Goal: Information Seeking & Learning: Learn about a topic

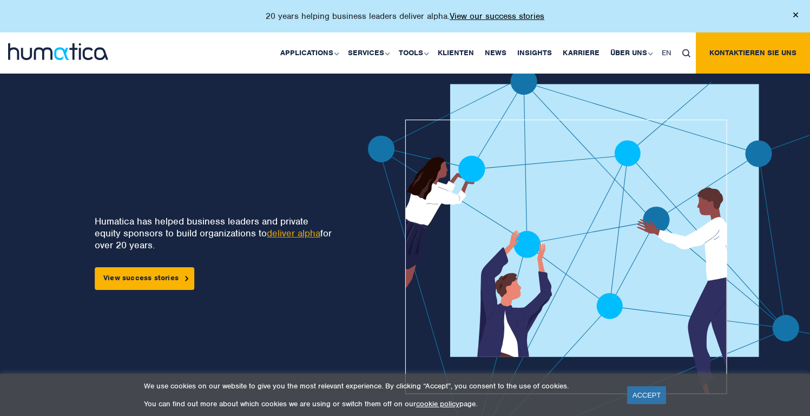
click at [302, 232] on link "deliver alpha" at bounding box center [294, 233] width 54 height 12
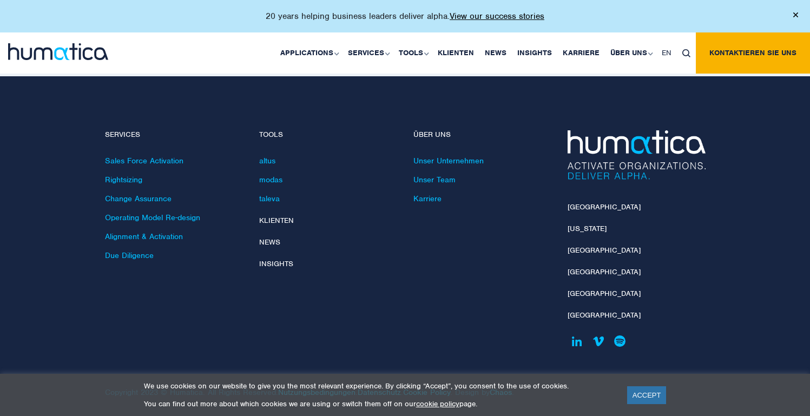
scroll to position [2330, 0]
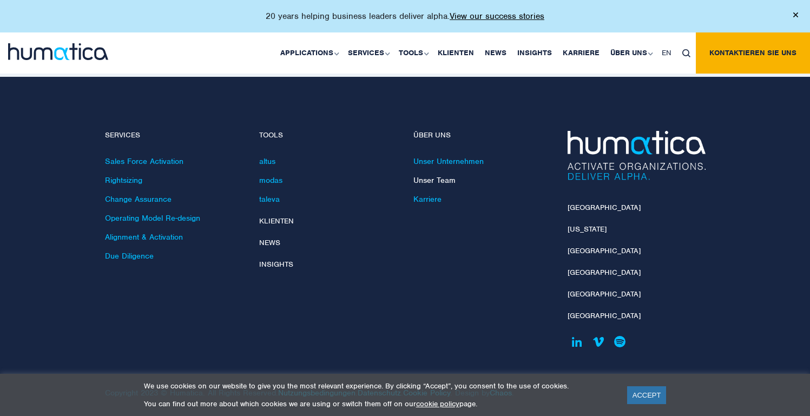
click at [437, 175] on link "Unser Team" at bounding box center [434, 180] width 42 height 10
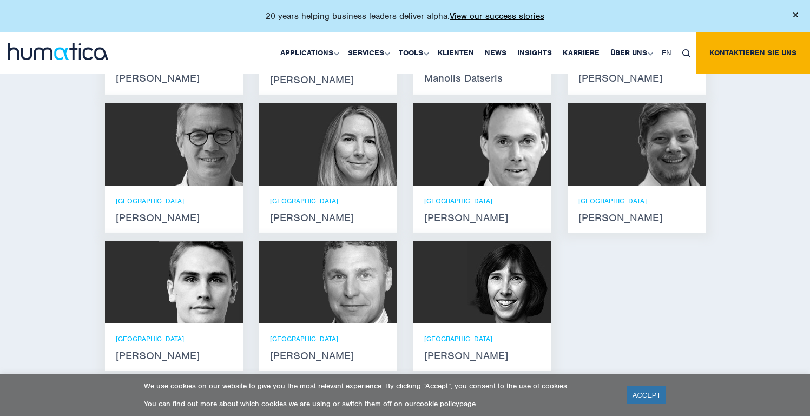
scroll to position [829, 0]
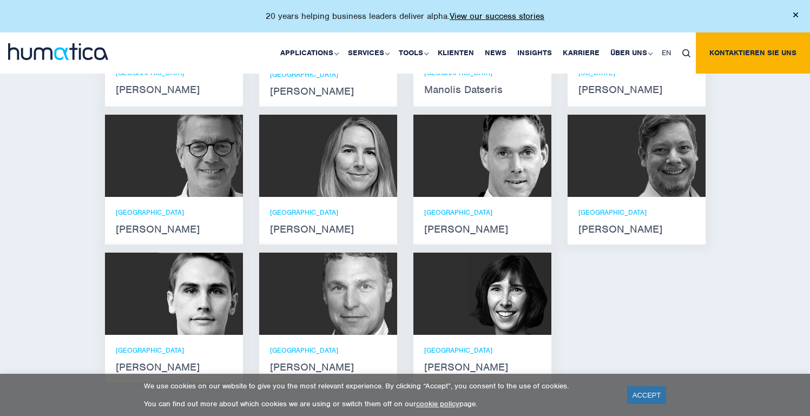
click at [507, 162] on img at bounding box center [509, 156] width 84 height 82
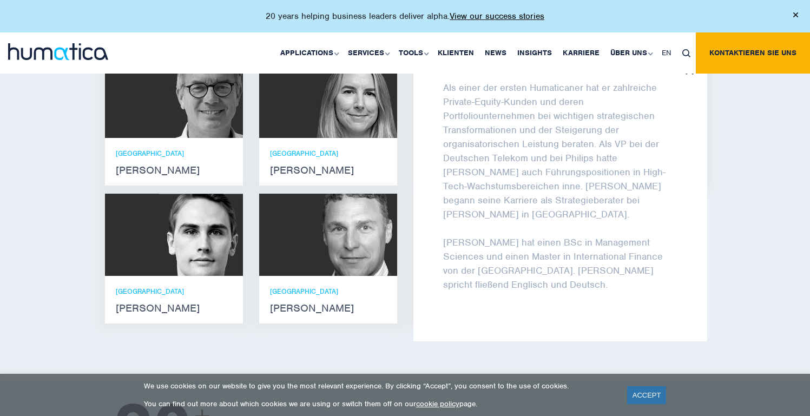
scroll to position [890, 1]
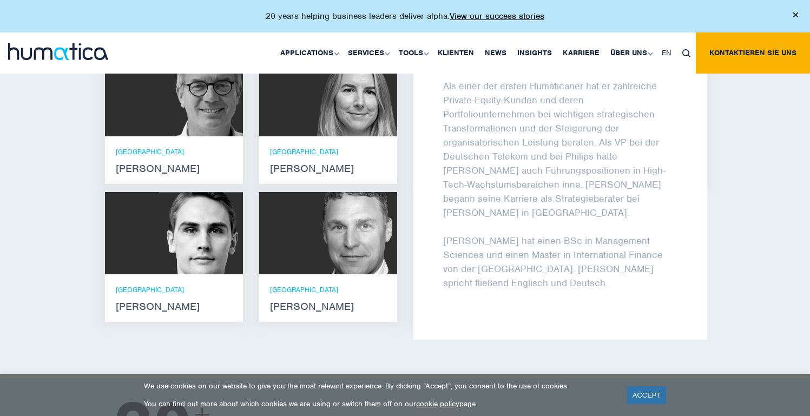
click at [693, 77] on div "[PERSON_NAME] [PERSON_NAME] is managing director at Humatica GmbH in [GEOGRAPHI…" at bounding box center [560, 197] width 294 height 286
click at [769, 221] on div "Lernen Sie unser Leadership Team kennen [PERSON_NAME] Er verfügt über Abschlüss…" at bounding box center [405, 102] width 810 height 551
click at [797, 16] on img at bounding box center [795, 14] width 5 height 5
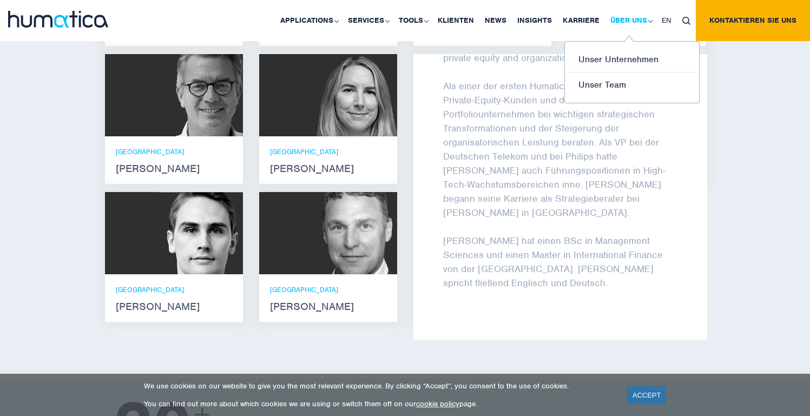
click at [633, 24] on link "Über uns" at bounding box center [630, 20] width 51 height 41
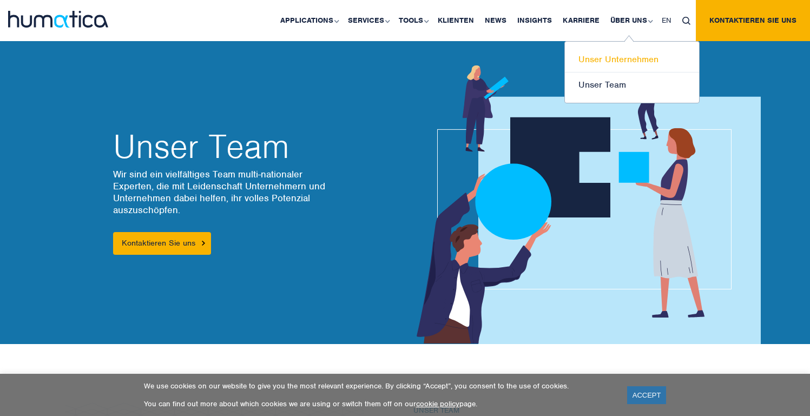
click at [641, 63] on link "Unser Unternehmen" at bounding box center [632, 59] width 134 height 25
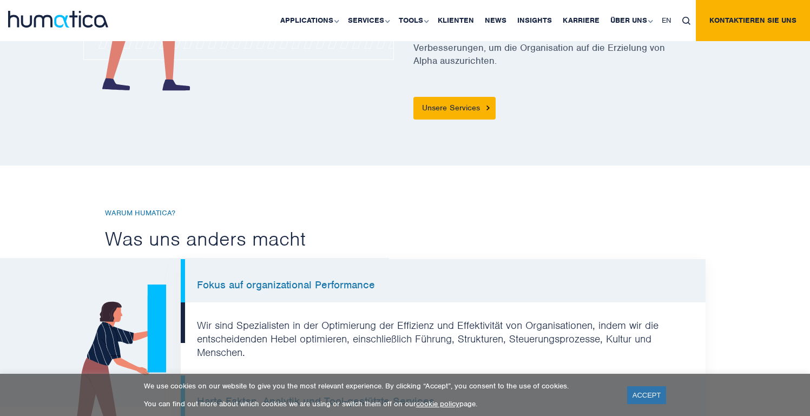
scroll to position [697, 0]
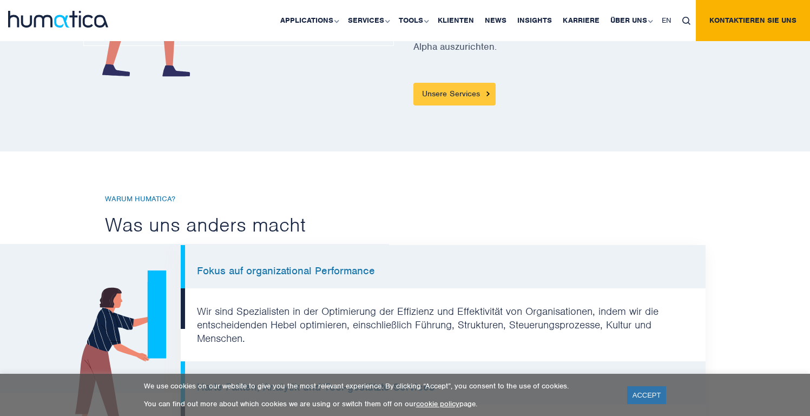
click at [484, 85] on link "Unsere Services" at bounding box center [454, 94] width 82 height 23
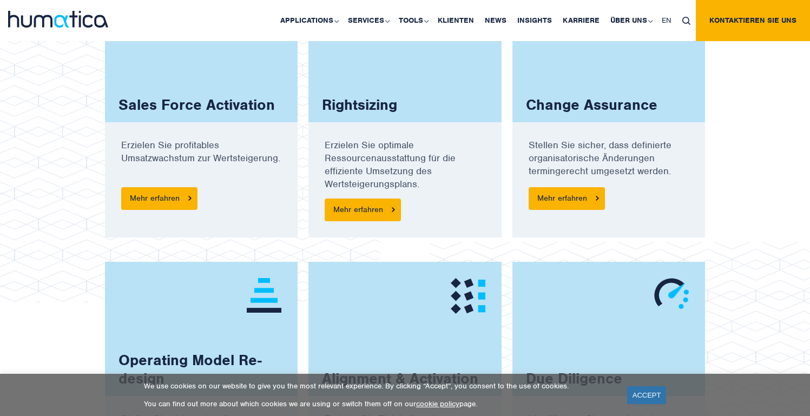
scroll to position [831, 0]
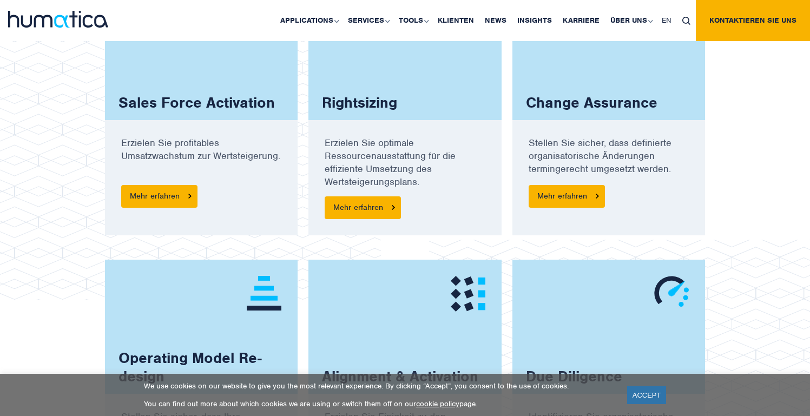
click at [355, 224] on div "Erzielen Sie optimale Ressourcenausstattung für die effiziente Umsetzung des We…" at bounding box center [404, 177] width 193 height 115
click at [359, 213] on span "Mehr erfahren" at bounding box center [363, 207] width 76 height 23
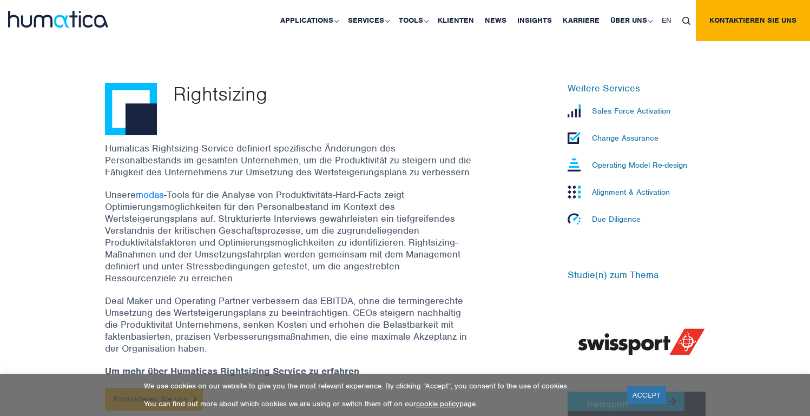
scroll to position [323, 0]
click at [141, 195] on link "modas" at bounding box center [150, 195] width 28 height 12
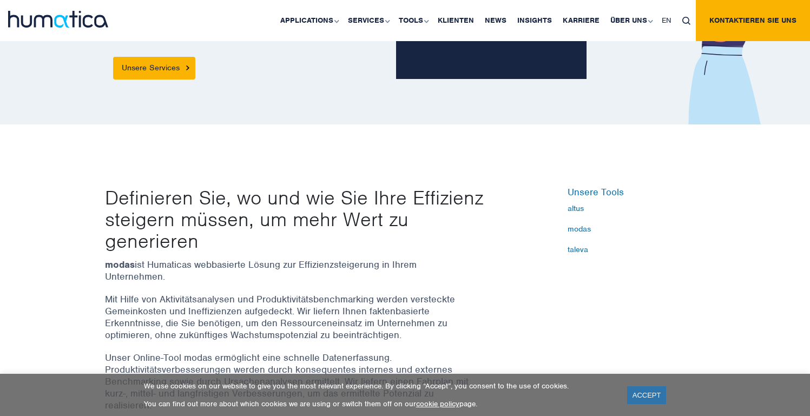
scroll to position [195, 0]
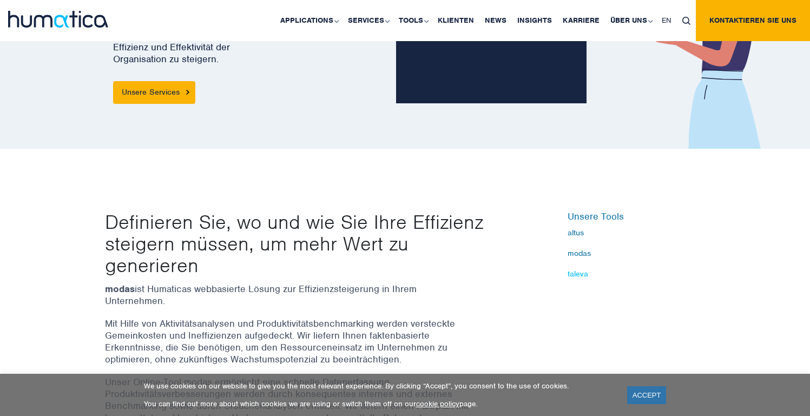
click at [573, 275] on link "taleva" at bounding box center [636, 273] width 138 height 9
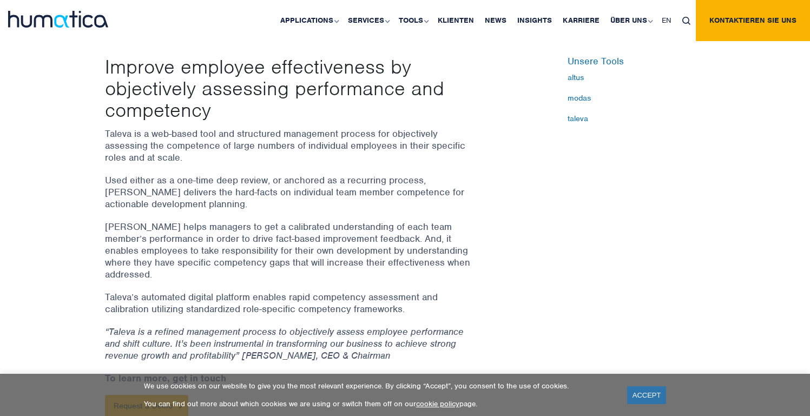
scroll to position [334, 0]
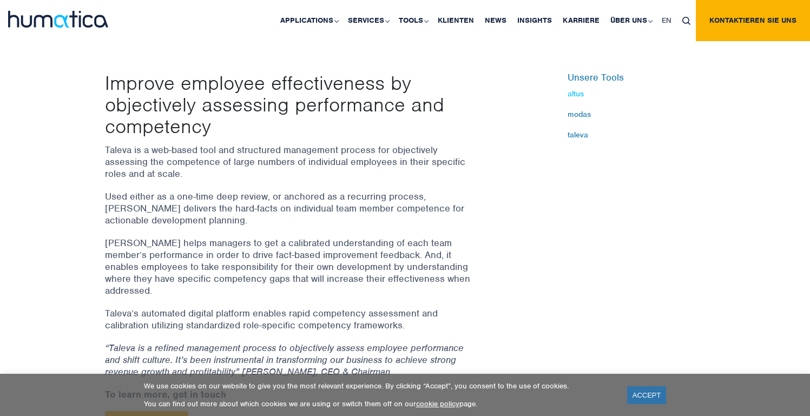
click at [574, 91] on link "altus" at bounding box center [636, 93] width 138 height 9
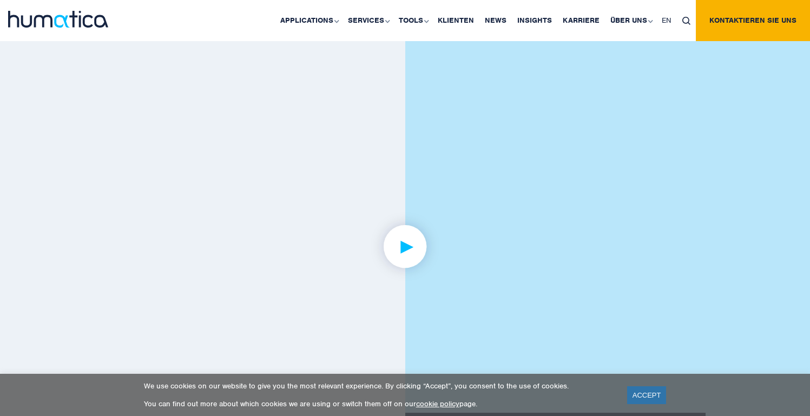
scroll to position [792, 0]
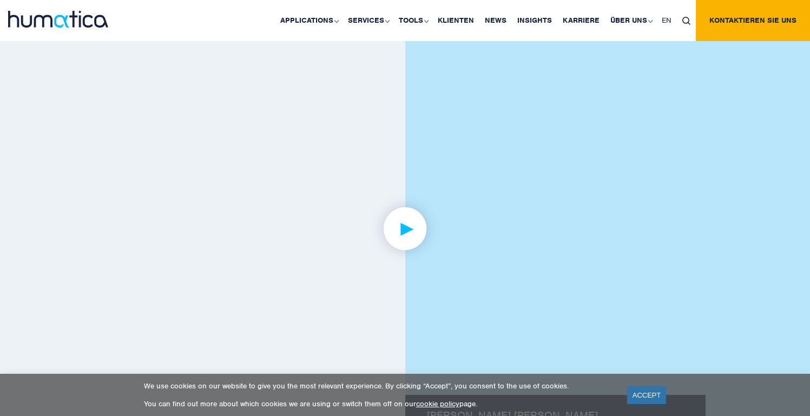
click at [406, 223] on img at bounding box center [405, 229] width 84 height 84
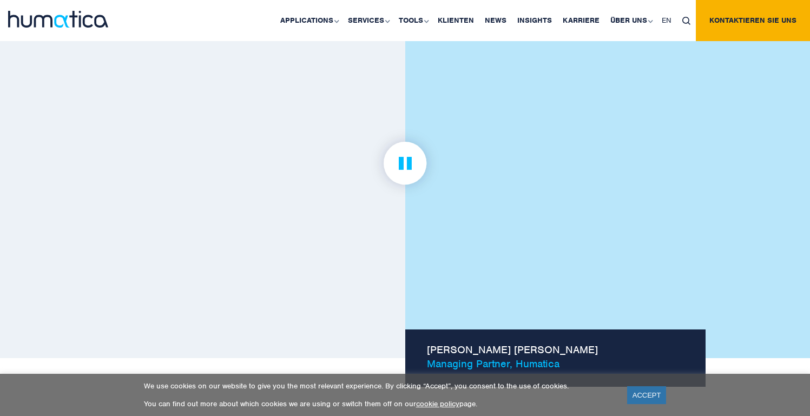
scroll to position [833, 0]
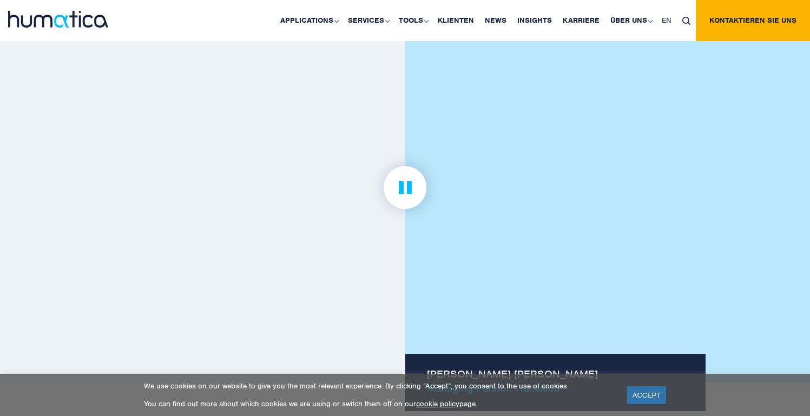
click at [273, 205] on link at bounding box center [405, 187] width 600 height 335
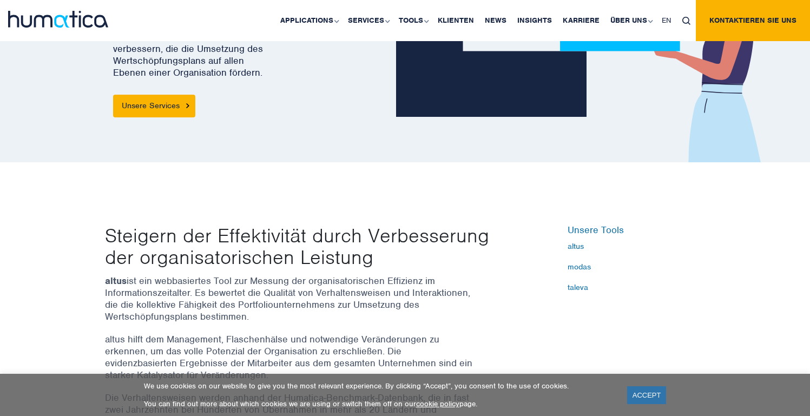
scroll to position [182, 0]
click at [579, 265] on link "modas" at bounding box center [636, 266] width 138 height 9
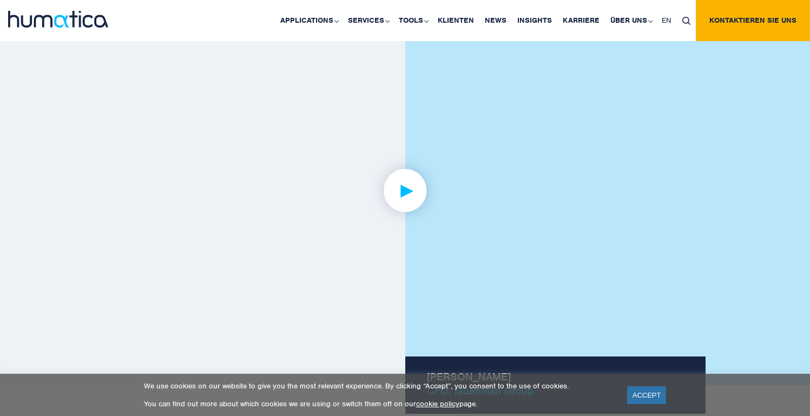
scroll to position [882, 0]
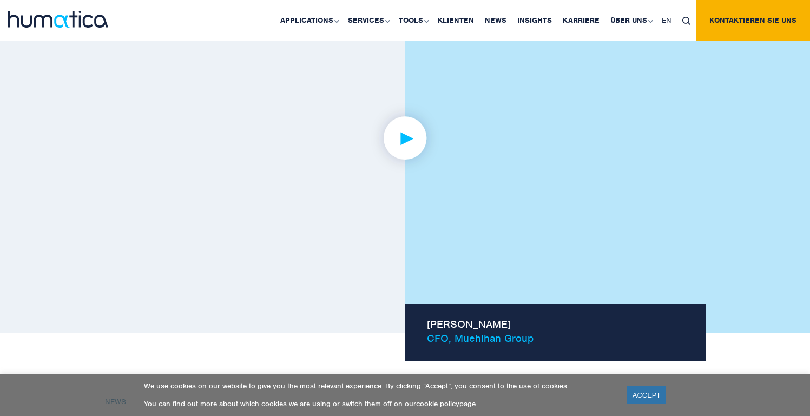
click at [416, 150] on img at bounding box center [405, 138] width 84 height 84
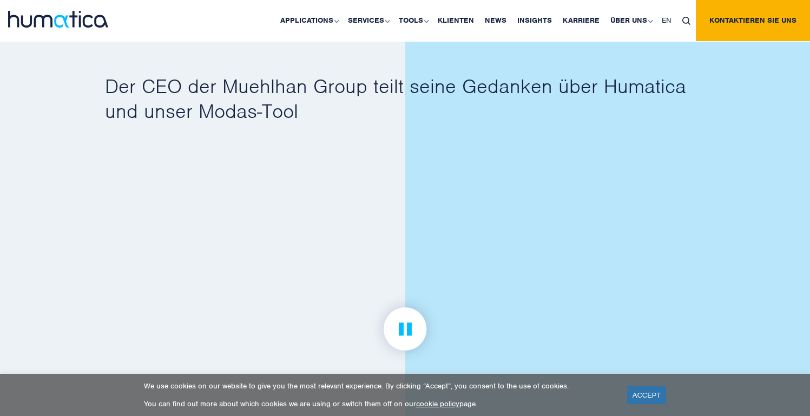
scroll to position [647, 0]
